Goal: Transaction & Acquisition: Purchase product/service

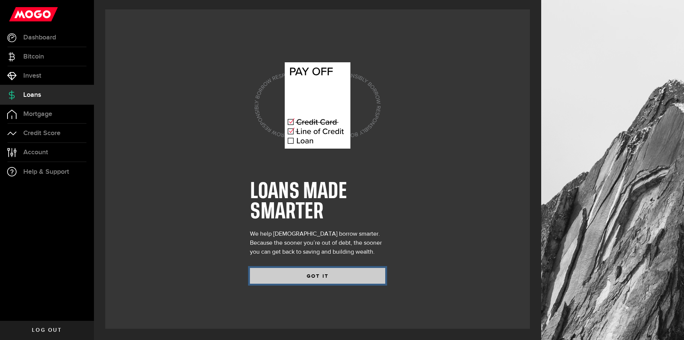
click at [323, 276] on button "GOT IT" at bounding box center [317, 276] width 135 height 16
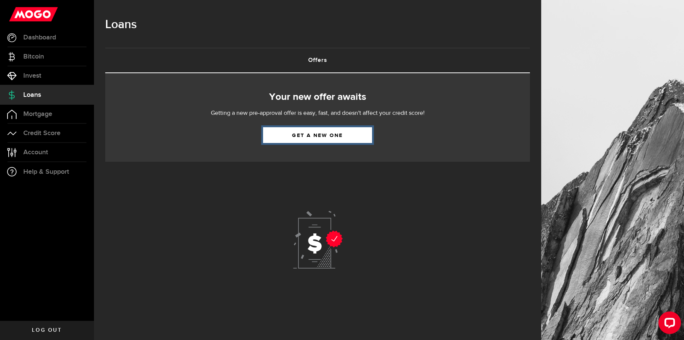
click at [322, 131] on link "Get a new one" at bounding box center [317, 135] width 109 height 16
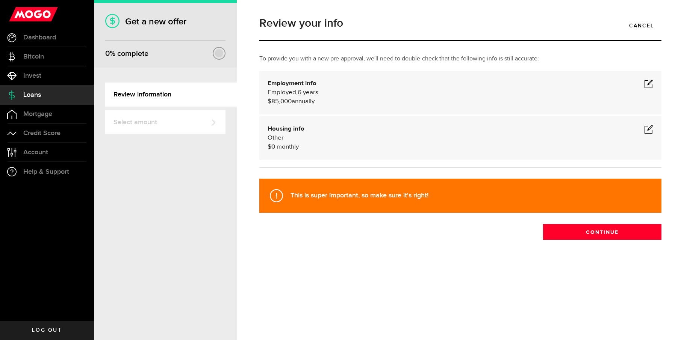
click at [647, 83] on span at bounding box center [648, 83] width 9 height 9
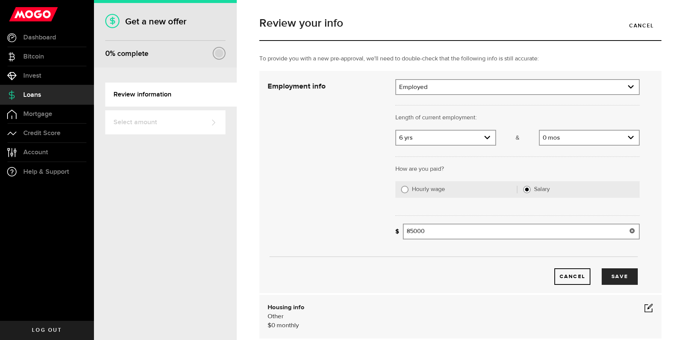
click at [408, 231] on input "85000" at bounding box center [521, 232] width 237 height 16
type input "125,000"
click at [619, 279] on button "Save" at bounding box center [620, 277] width 36 height 17
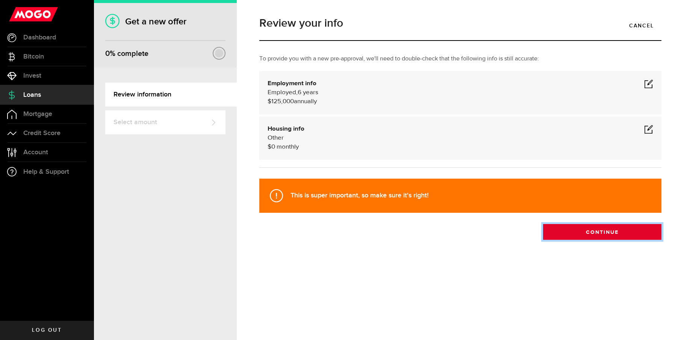
click at [629, 234] on button "Continue" at bounding box center [602, 232] width 118 height 16
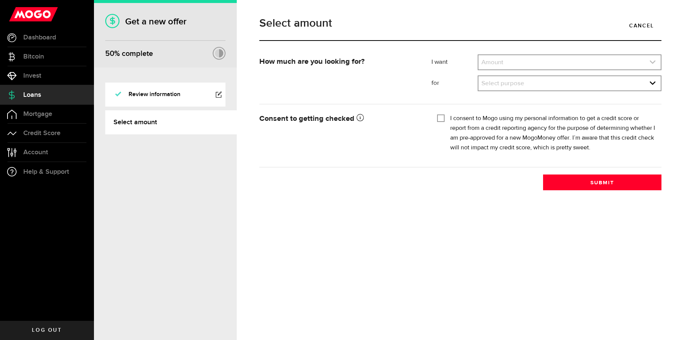
click at [521, 63] on link "expand select" at bounding box center [569, 62] width 182 height 14
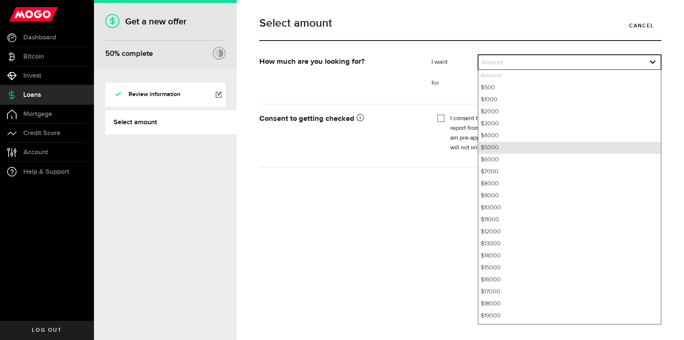
click at [506, 147] on li "$5000" at bounding box center [569, 148] width 182 height 12
select select "5000"
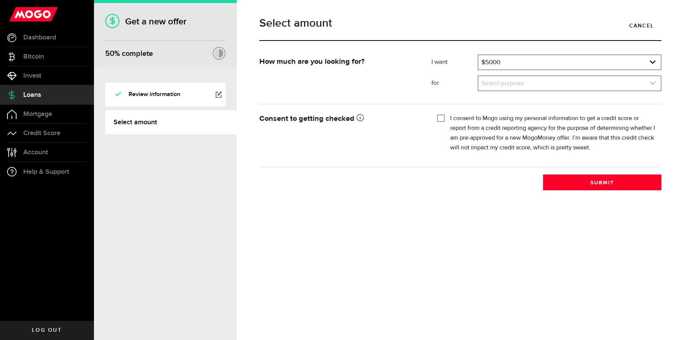
click at [517, 84] on link "expand select" at bounding box center [569, 83] width 182 height 14
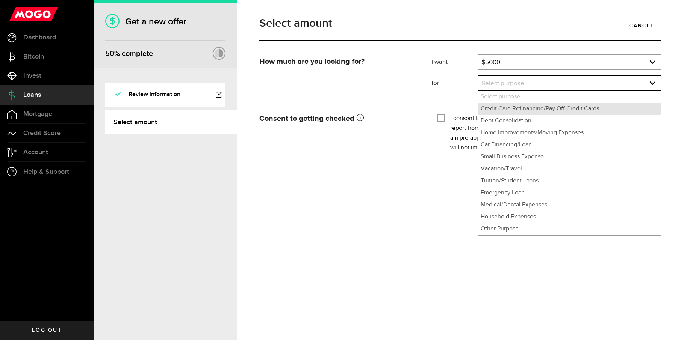
click at [518, 111] on li "Credit Card Refinancing/Pay Off Credit Cards" at bounding box center [569, 109] width 182 height 12
select select "Credit Card Refinancing/Pay Off Credit Cards"
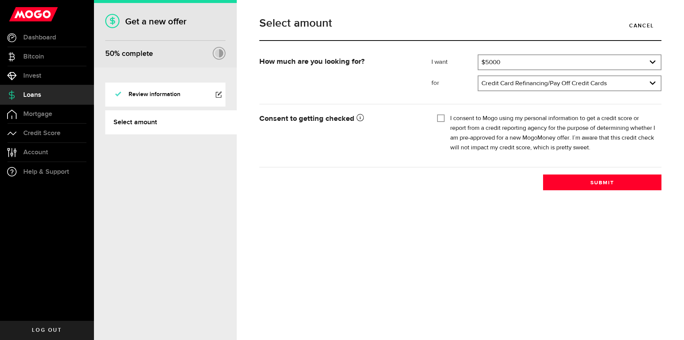
click at [442, 116] on input "I consent to Mogo using my personal information to get a credit score or report…" at bounding box center [441, 118] width 8 height 8
checkbox input "true"
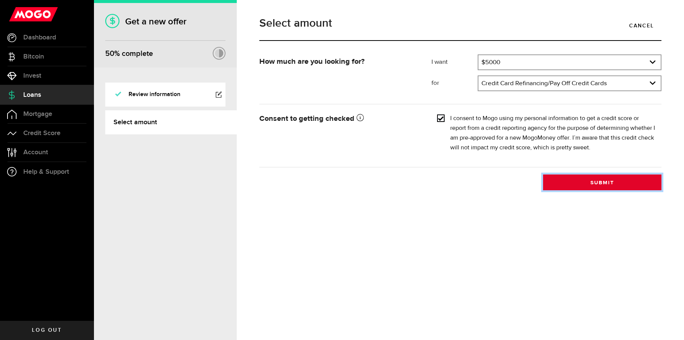
click at [607, 183] on button "Submit" at bounding box center [602, 183] width 118 height 16
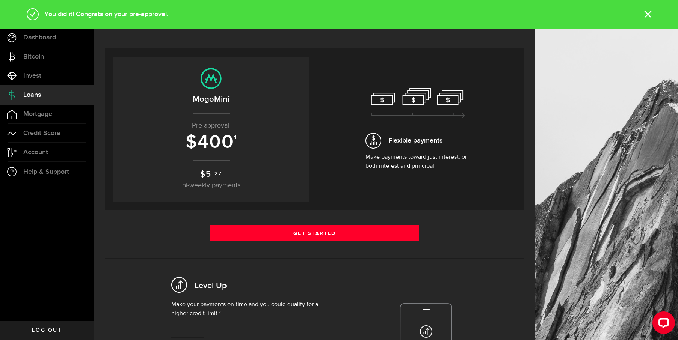
scroll to position [38, 0]
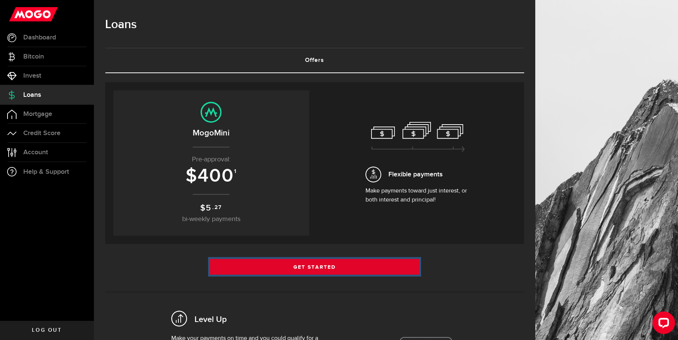
click at [316, 264] on link "Get Started" at bounding box center [315, 267] width 210 height 16
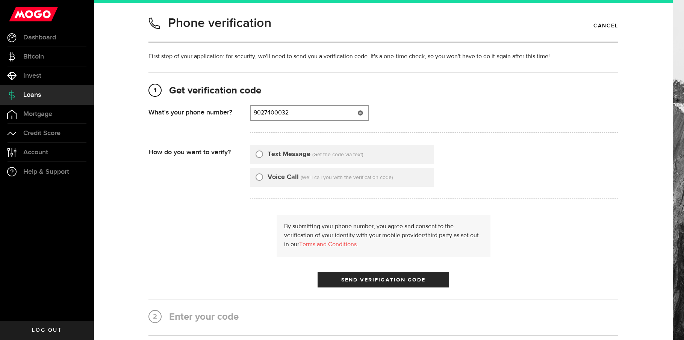
type input "9027400032"
click at [273, 153] on label "Text Message" at bounding box center [289, 155] width 43 height 10
click at [263, 153] on input "Text Message" at bounding box center [259, 154] width 8 height 8
radio input "true"
click at [402, 280] on span "Send Verification Code" at bounding box center [383, 280] width 85 height 5
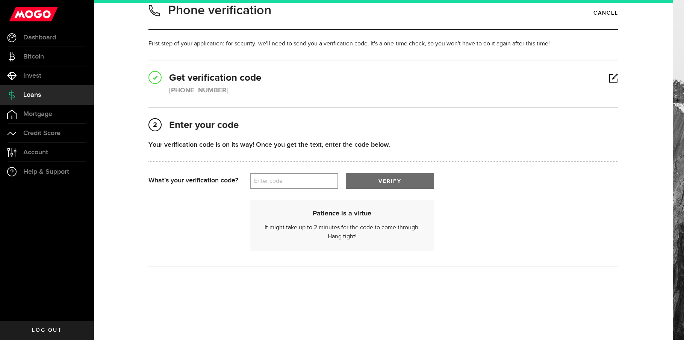
scroll to position [14, 0]
click at [299, 179] on label "Enter code" at bounding box center [294, 179] width 88 height 15
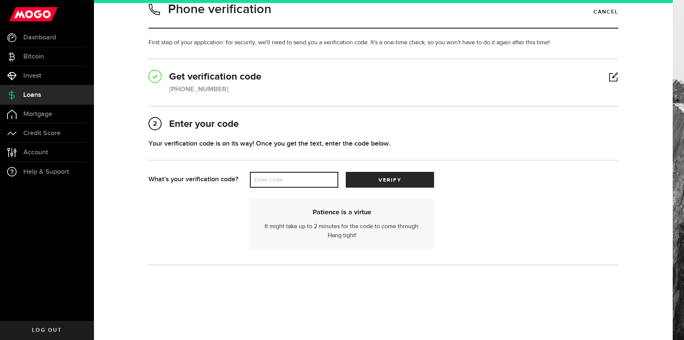
click at [299, 179] on input "Enter code" at bounding box center [294, 180] width 88 height 16
type input "66275"
click at [390, 179] on span "submit" at bounding box center [390, 182] width 10 height 10
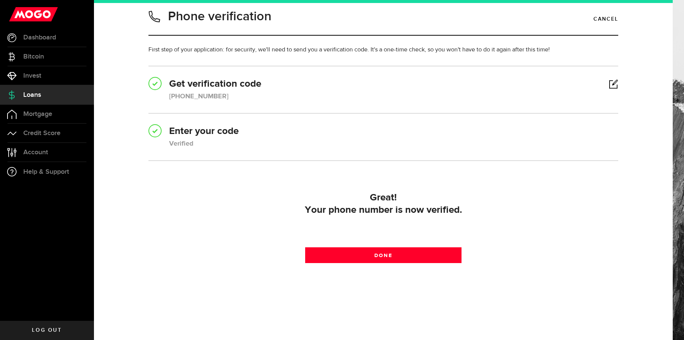
scroll to position [7, 0]
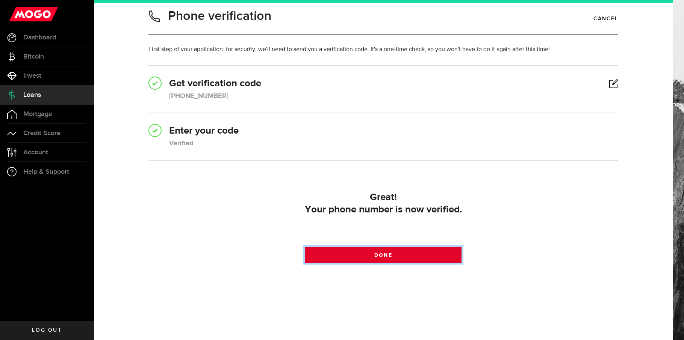
click at [386, 256] on span "Done" at bounding box center [383, 255] width 18 height 5
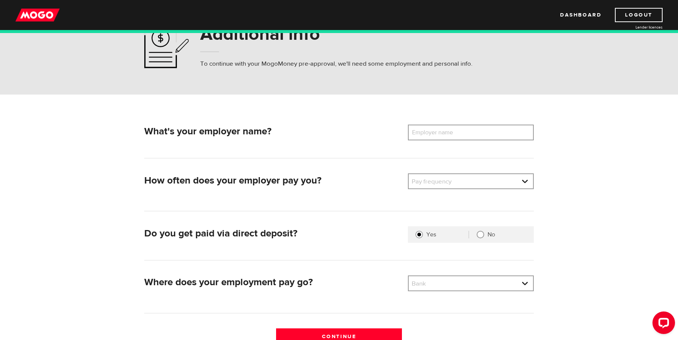
scroll to position [38, 0]
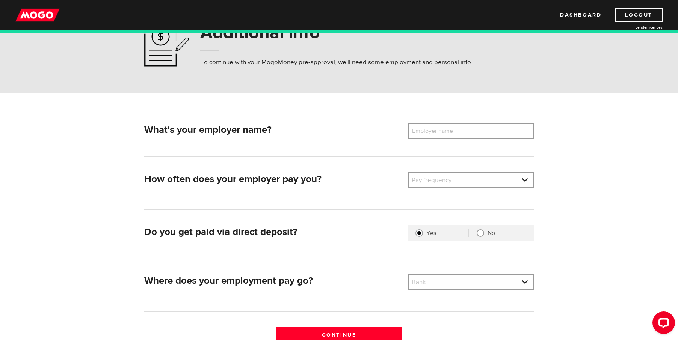
click at [445, 129] on label "Employer name" at bounding box center [438, 131] width 60 height 16
click at [445, 129] on input "Employer name" at bounding box center [471, 131] width 126 height 16
type input "Yarmouth Sea Products"
click at [468, 180] on link at bounding box center [471, 180] width 124 height 14
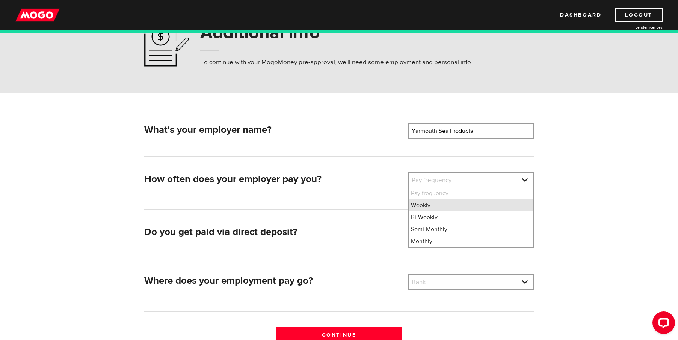
click at [448, 204] on li "Weekly" at bounding box center [471, 206] width 124 height 12
select select "1"
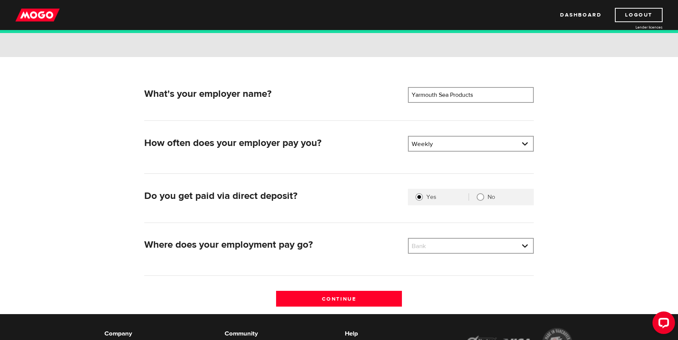
scroll to position [75, 0]
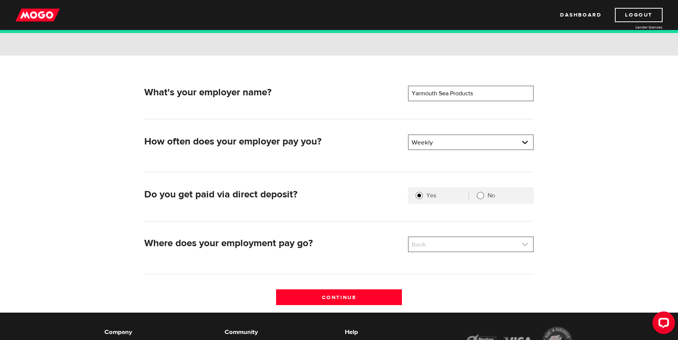
click at [460, 248] on link at bounding box center [471, 244] width 124 height 14
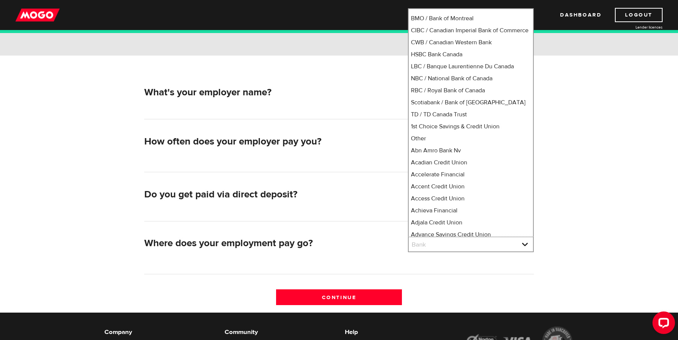
scroll to position [0, 0]
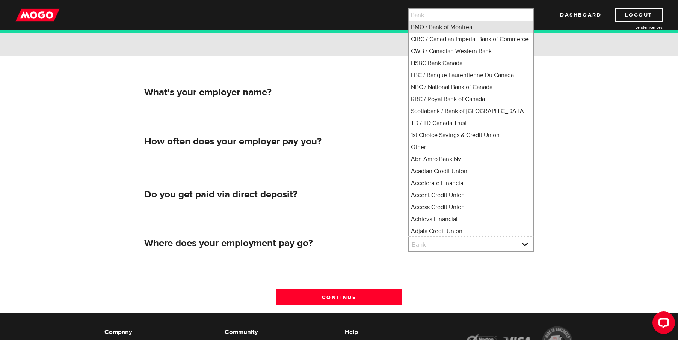
click at [463, 25] on li "BMO / Bank of Montreal" at bounding box center [471, 27] width 124 height 12
select select "1"
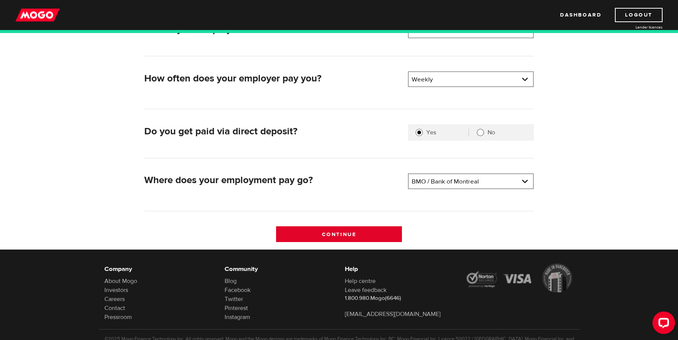
scroll to position [150, 0]
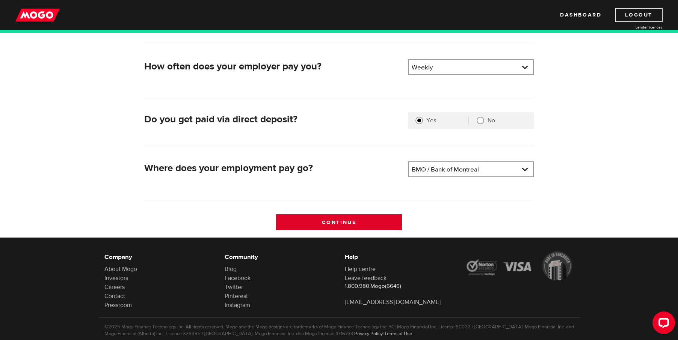
click at [358, 223] on input "Continue" at bounding box center [339, 223] width 126 height 16
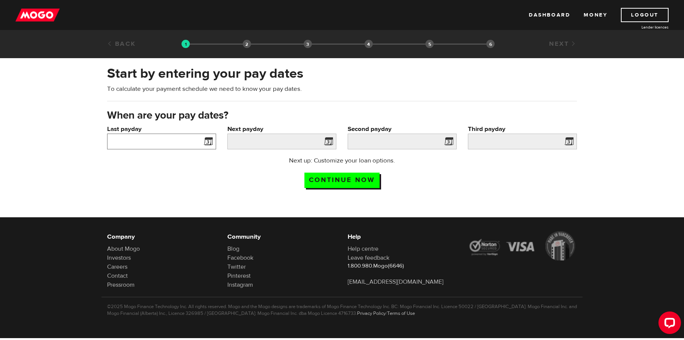
click at [175, 143] on input "Last payday" at bounding box center [161, 142] width 109 height 16
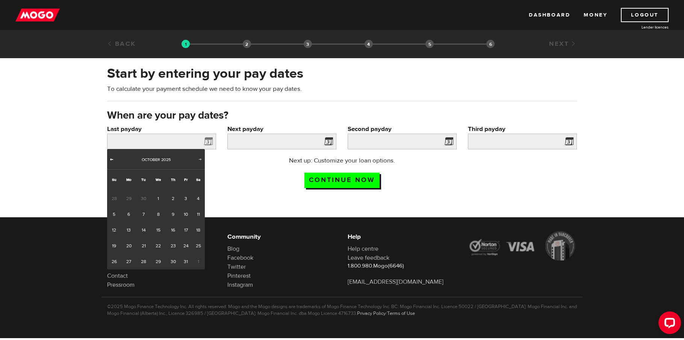
click at [110, 158] on span "Prev" at bounding box center [112, 159] width 6 height 6
click at [199, 159] on span "Next" at bounding box center [200, 159] width 6 height 6
click at [187, 195] on link "3" at bounding box center [186, 199] width 12 height 16
type input "2025/10/03"
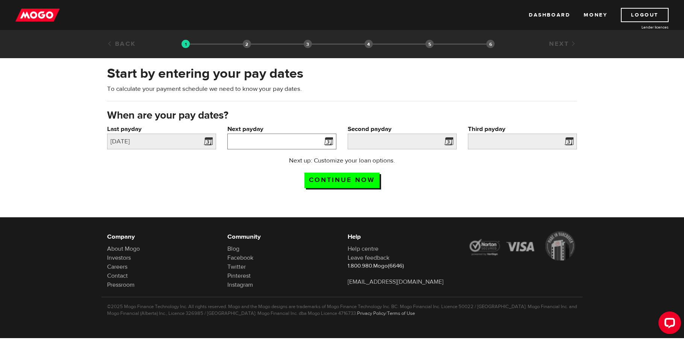
click at [305, 142] on input "Next payday" at bounding box center [281, 142] width 109 height 16
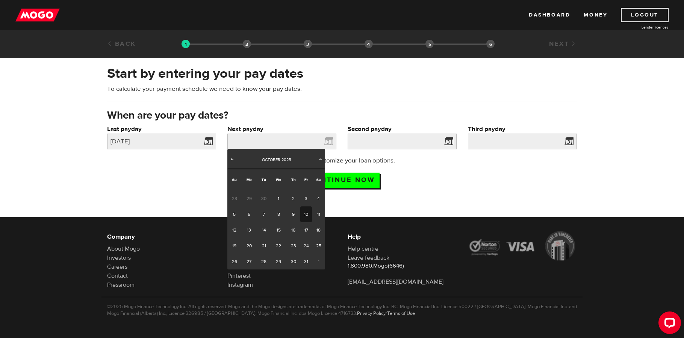
click at [306, 218] on link "10" at bounding box center [306, 215] width 12 height 16
type input "2025/10/10"
type input "2025/10/17"
type input "2025/10/24"
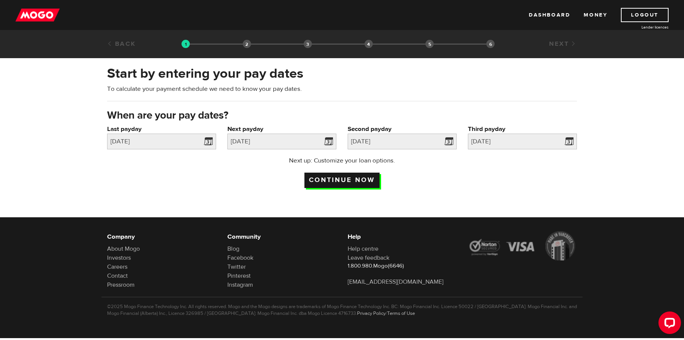
click at [347, 174] on input "Continue now" at bounding box center [341, 180] width 75 height 15
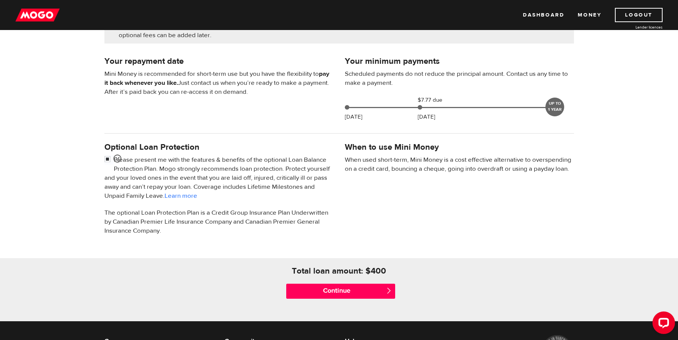
scroll to position [150, 0]
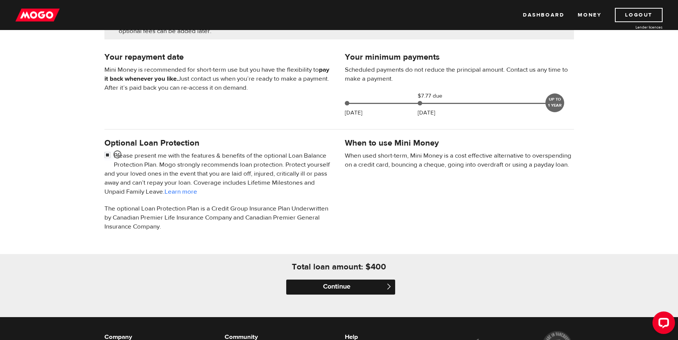
click at [357, 291] on input "Continue" at bounding box center [340, 287] width 109 height 15
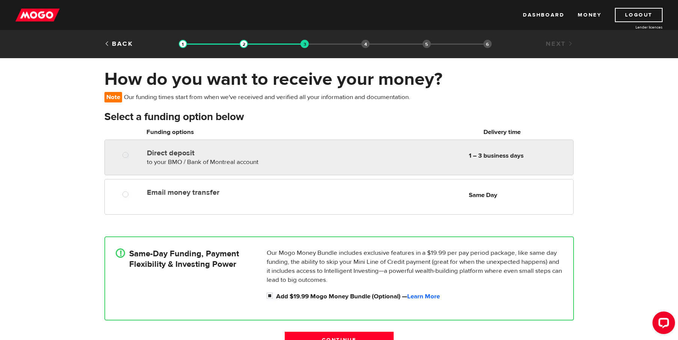
radio input "true"
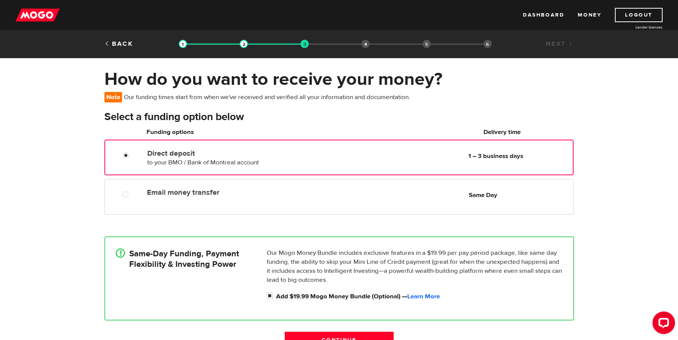
click at [326, 145] on div "Direct deposit to your BMO / Bank of Montreal account Delivery in 1 – 3 busines…" at bounding box center [338, 158] width 469 height 36
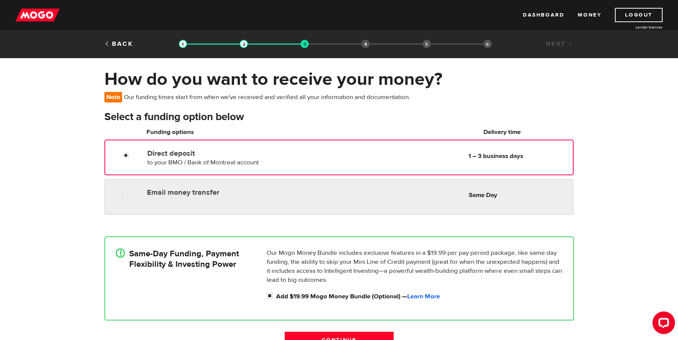
radio input "true"
click at [359, 184] on div "Email money transfer Delivery in Same Day Same Day" at bounding box center [338, 197] width 469 height 36
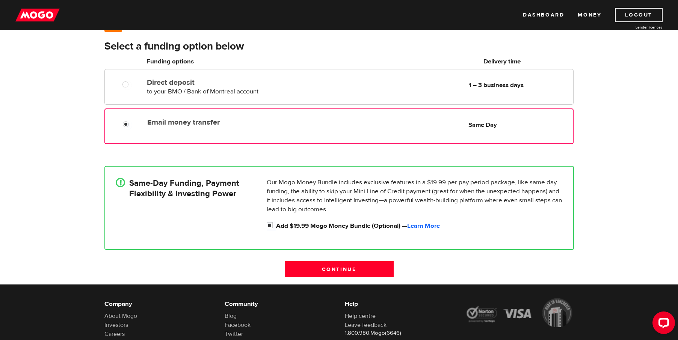
scroll to position [75, 0]
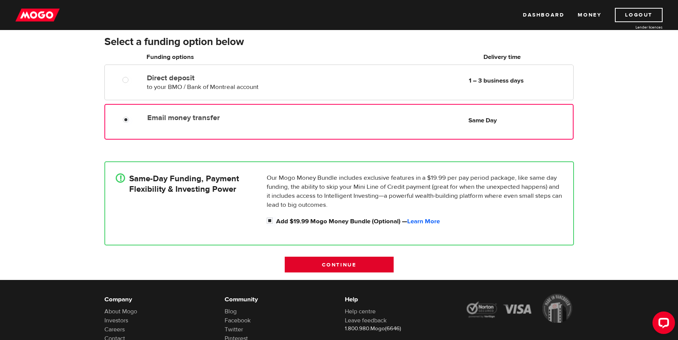
click at [346, 262] on input "Continue" at bounding box center [339, 265] width 109 height 16
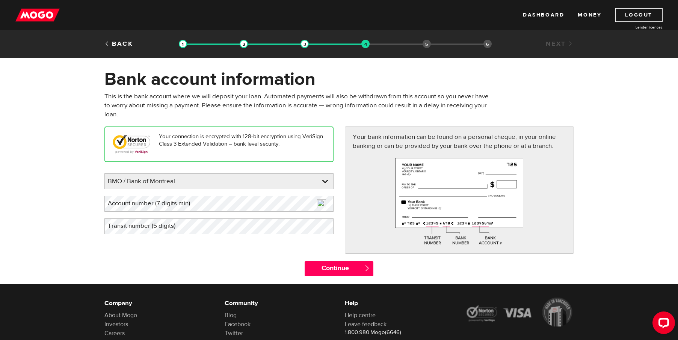
click at [198, 203] on label "Account number (7 digits min)" at bounding box center [154, 203] width 101 height 15
click at [196, 205] on label "Account number (7 digits min)" at bounding box center [154, 203] width 101 height 15
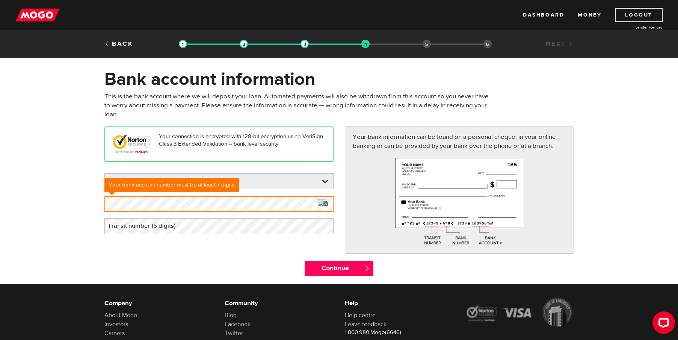
click at [85, 199] on form "Bank account information Oops! Please review the areas highlighted below and ma…" at bounding box center [339, 176] width 678 height 216
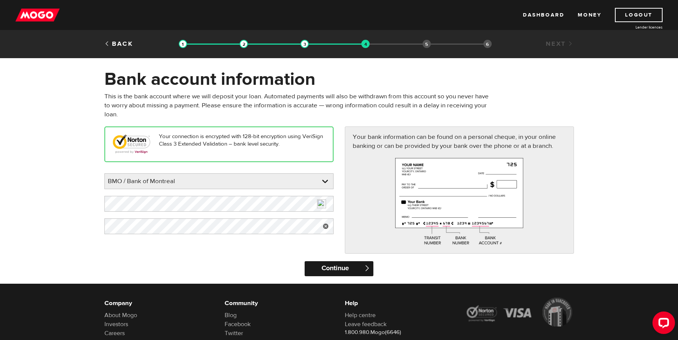
click at [355, 269] on input "Continue" at bounding box center [339, 269] width 69 height 15
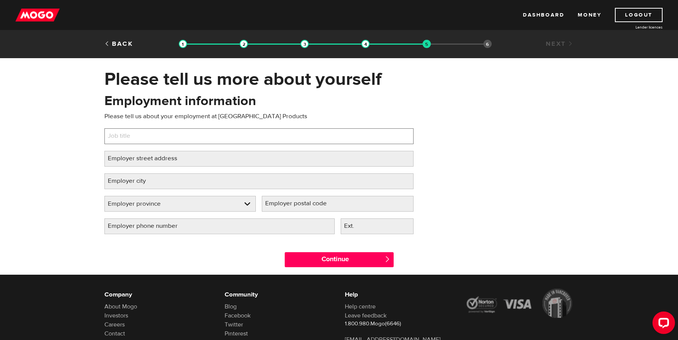
click at [194, 133] on input "Job title" at bounding box center [258, 136] width 309 height 16
type input "Deckhand"
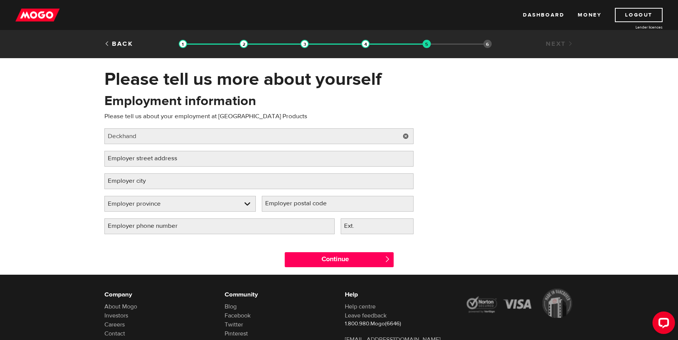
click at [189, 161] on label "Employer street address" at bounding box center [148, 158] width 88 height 15
click at [189, 161] on input "Employer street address" at bounding box center [258, 159] width 309 height 16
click at [358, 254] on input "Continue" at bounding box center [339, 259] width 109 height 15
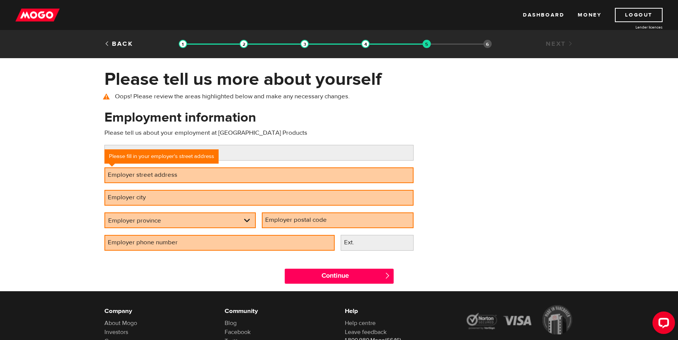
click at [177, 174] on label "Employer street address" at bounding box center [148, 175] width 88 height 15
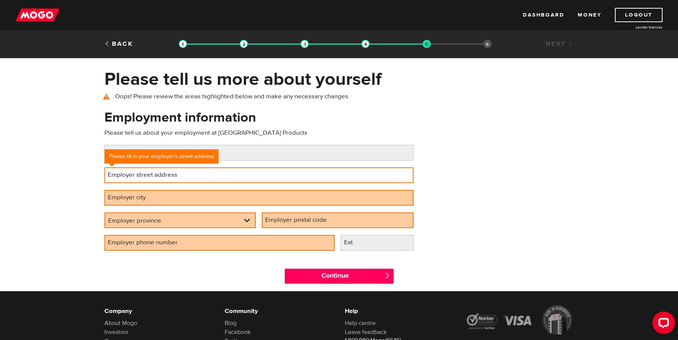
click at [177, 174] on input "Employer street address" at bounding box center [258, 176] width 309 height 16
type input "[STREET_ADDRESS]"
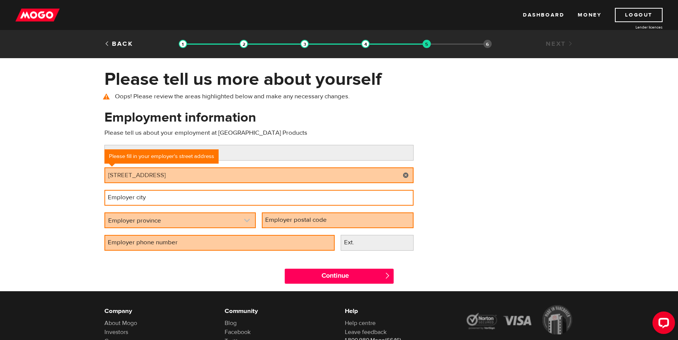
type input "Yarmouth"
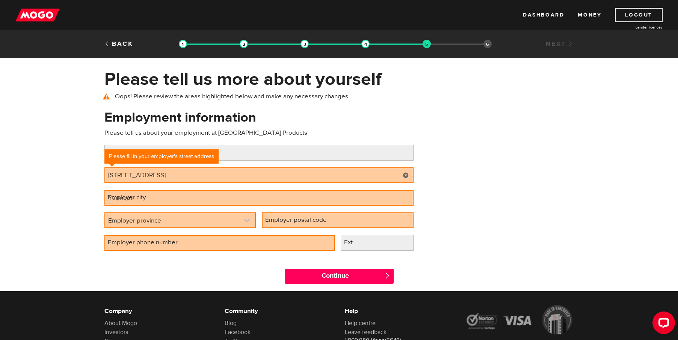
select select "NS"
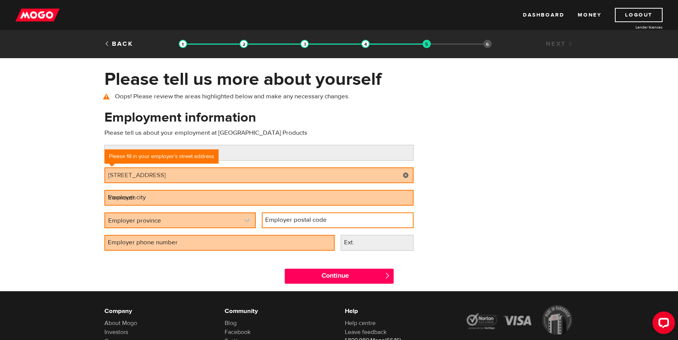
type input "B5A 2P8"
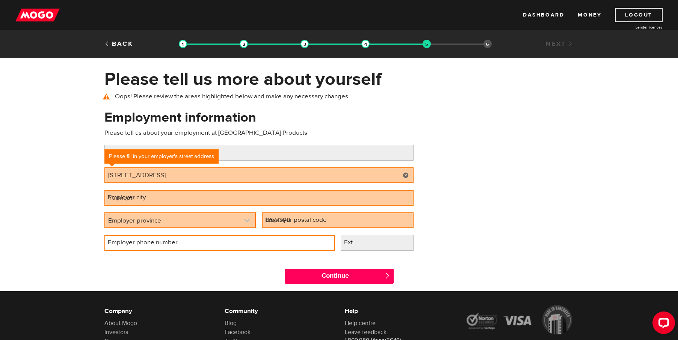
type input "[PHONE_NUMBER]"
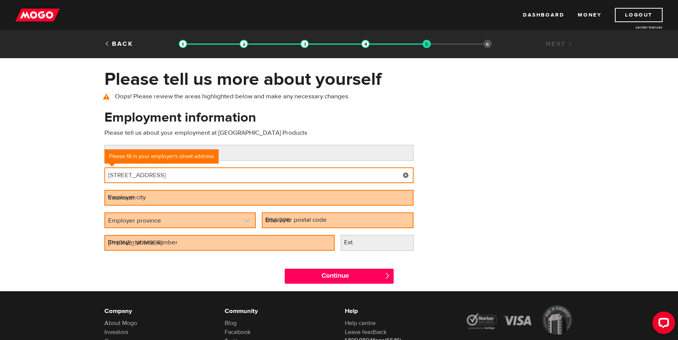
select select "NS"
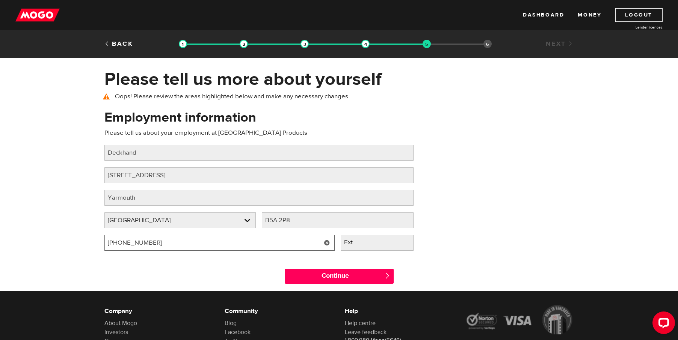
drag, startPoint x: 164, startPoint y: 240, endPoint x: 123, endPoint y: 250, distance: 41.7
click at [123, 250] on input "[PHONE_NUMBER]" at bounding box center [219, 243] width 230 height 16
type input "[PHONE_NUMBER]"
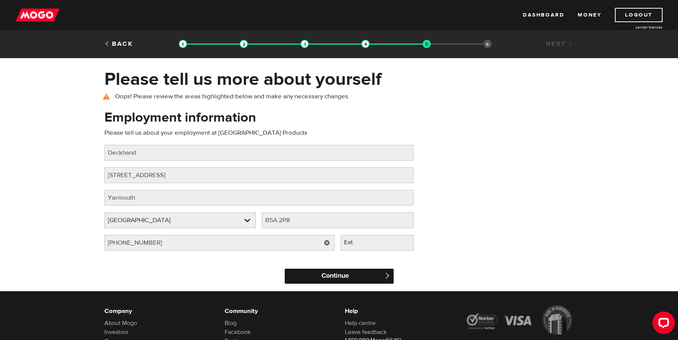
click at [351, 278] on input "Continue" at bounding box center [339, 276] width 109 height 15
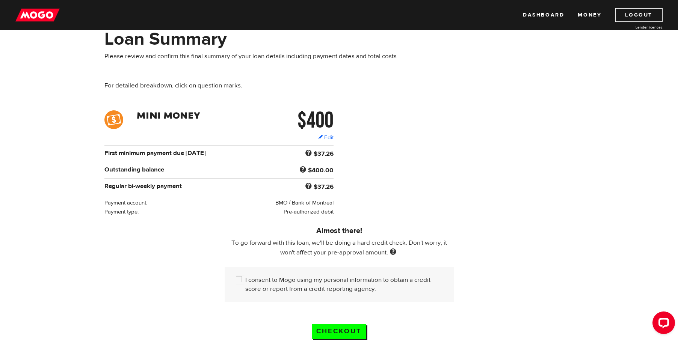
scroll to position [38, 0]
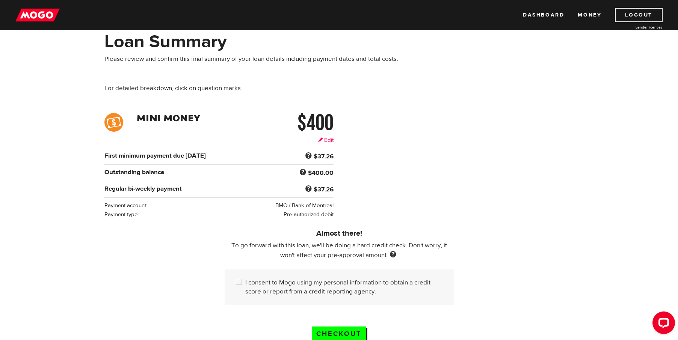
click at [331, 139] on link "Edit" at bounding box center [325, 140] width 15 height 8
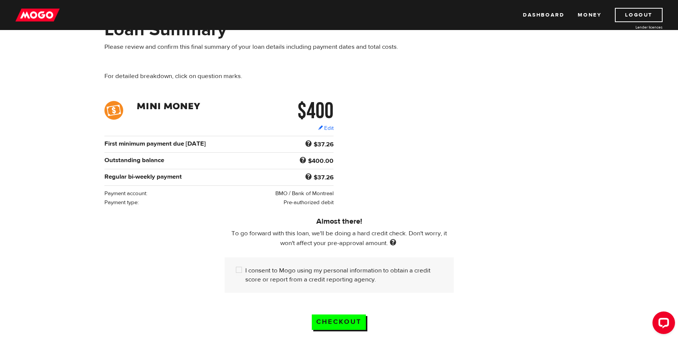
scroll to position [75, 0]
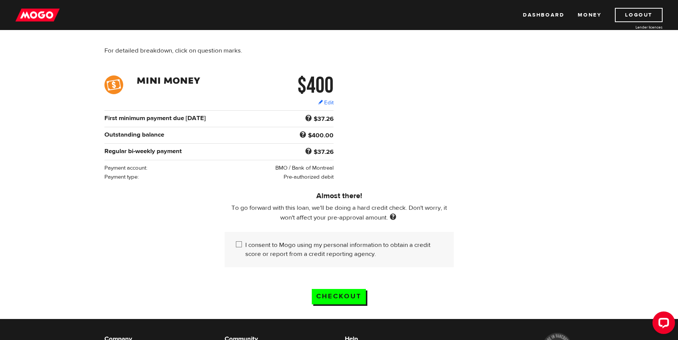
click at [239, 242] on input "I consent to Mogo using my personal information to obtain a credit score or rep…" at bounding box center [240, 245] width 9 height 9
checkbox input "true"
click at [340, 291] on input "Checkout" at bounding box center [339, 296] width 54 height 15
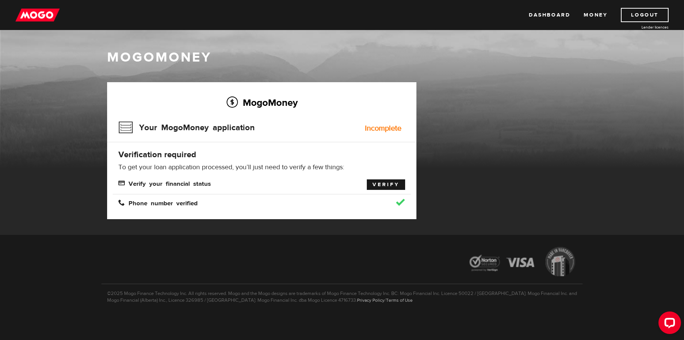
click at [387, 186] on link "Verify" at bounding box center [386, 185] width 38 height 11
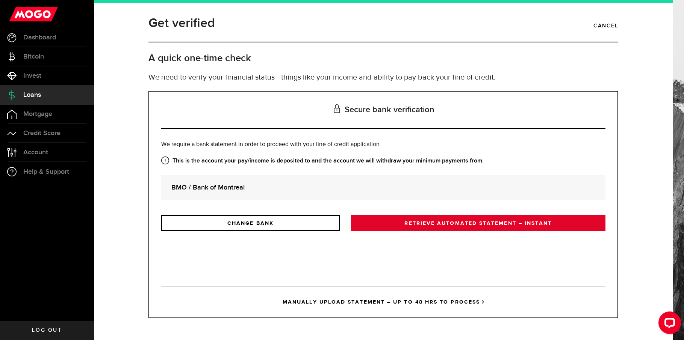
click at [526, 223] on link "RETRIEVE AUTOMATED STATEMENT – INSTANT" at bounding box center [478, 223] width 254 height 16
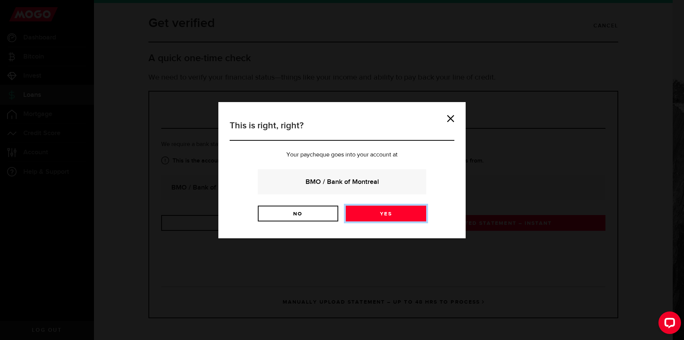
click at [391, 217] on link "Yes" at bounding box center [386, 214] width 80 height 16
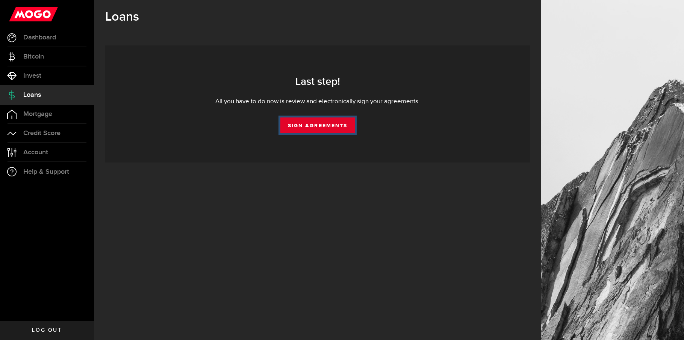
click at [329, 123] on link "Sign Agreements" at bounding box center [317, 126] width 74 height 16
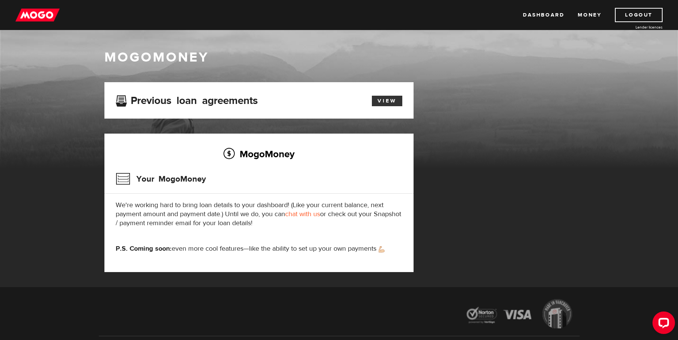
click at [387, 97] on link "View" at bounding box center [387, 101] width 30 height 11
click at [303, 215] on link "chat with us" at bounding box center [302, 214] width 35 height 9
